Goal: Information Seeking & Learning: Understand process/instructions

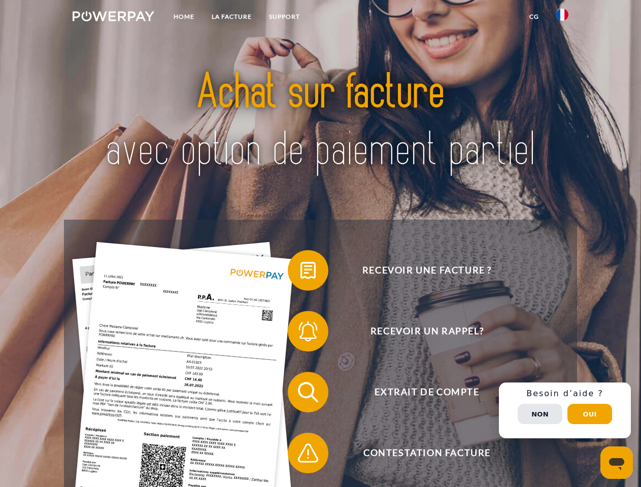
click at [113, 18] on img at bounding box center [114, 16] width 82 height 10
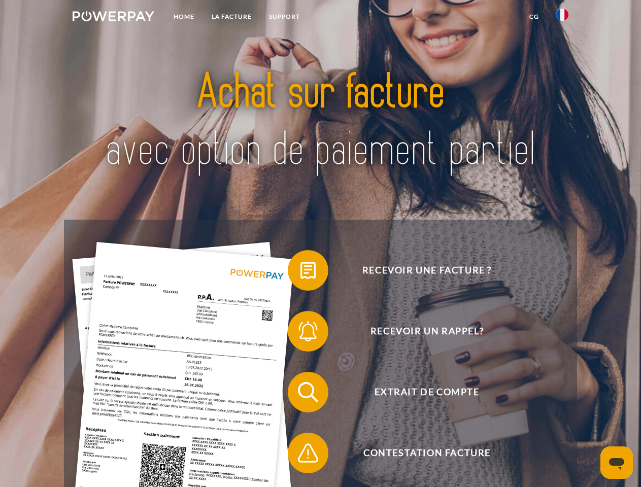
click at [562, 18] on img at bounding box center [562, 15] width 12 height 12
click at [534, 17] on link "CG" at bounding box center [534, 17] width 27 height 18
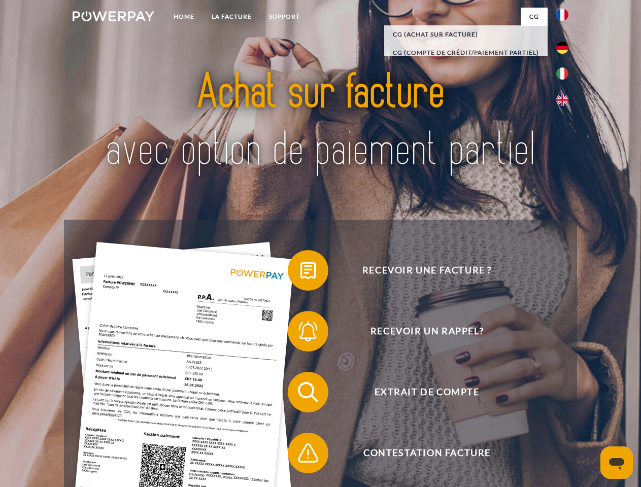
click at [300, 273] on span at bounding box center [292, 270] width 51 height 51
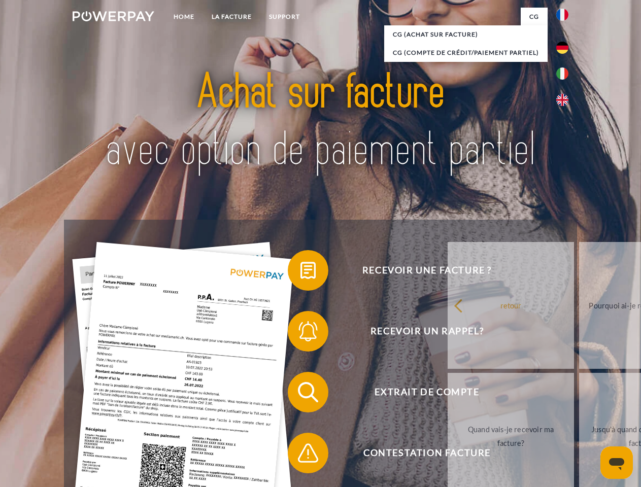
click at [300, 333] on span at bounding box center [292, 331] width 51 height 51
click at [579, 394] on link "Jusqu'à quand dois-je payer ma facture?" at bounding box center [642, 436] width 126 height 127
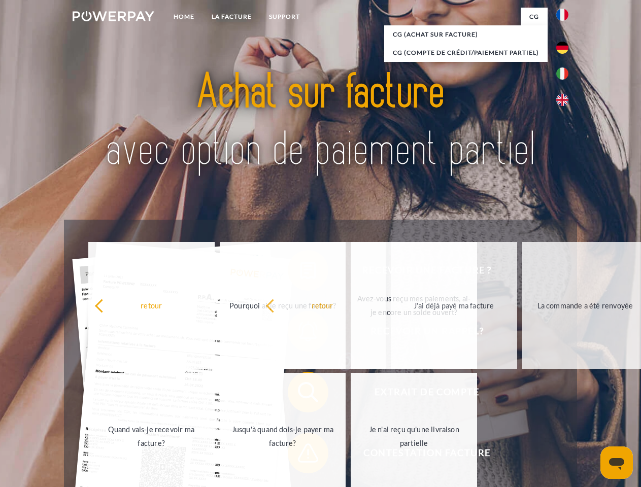
click at [300, 455] on span at bounding box center [292, 453] width 51 height 51
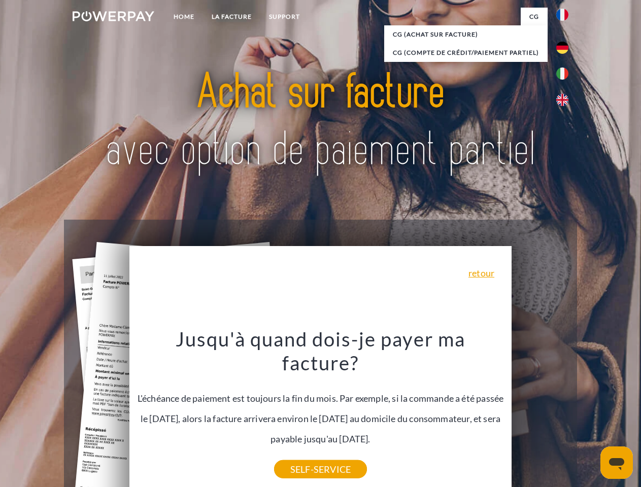
click at [565, 411] on div "Recevoir une facture ? Recevoir un rappel? Extrait de compte retour" at bounding box center [320, 423] width 513 height 406
click at [540, 413] on span "Extrait de compte" at bounding box center [427, 392] width 249 height 41
click at [590, 414] on header "Home LA FACTURE Support" at bounding box center [320, 350] width 641 height 701
